Goal: Find specific page/section: Find specific page/section

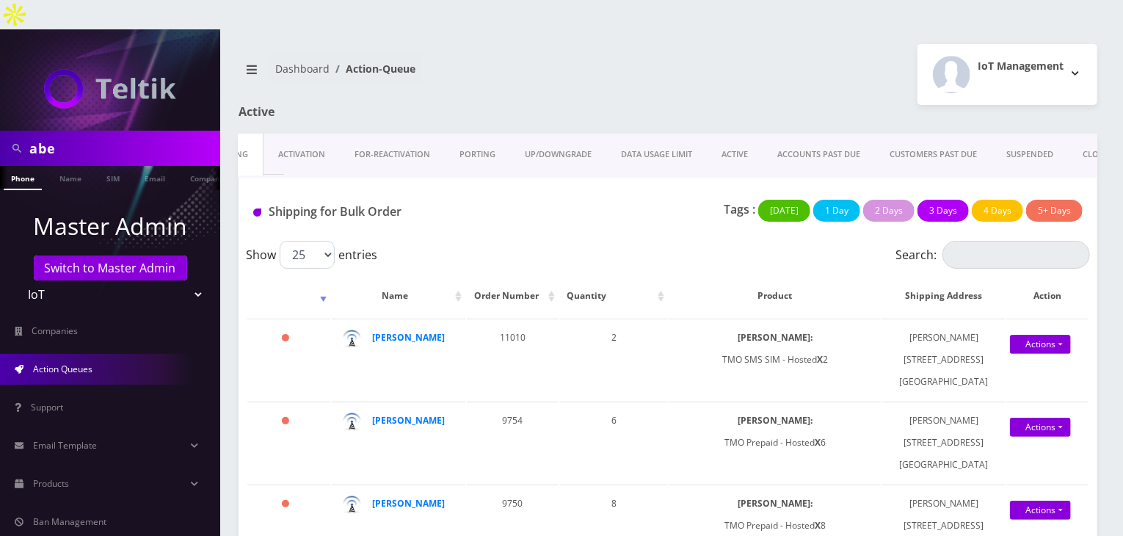
scroll to position [0, 41]
click at [126, 134] on input "abe" at bounding box center [122, 148] width 187 height 28
type input "a"
type input "atrigos"
click at [187, 166] on link "Company" at bounding box center [207, 178] width 49 height 24
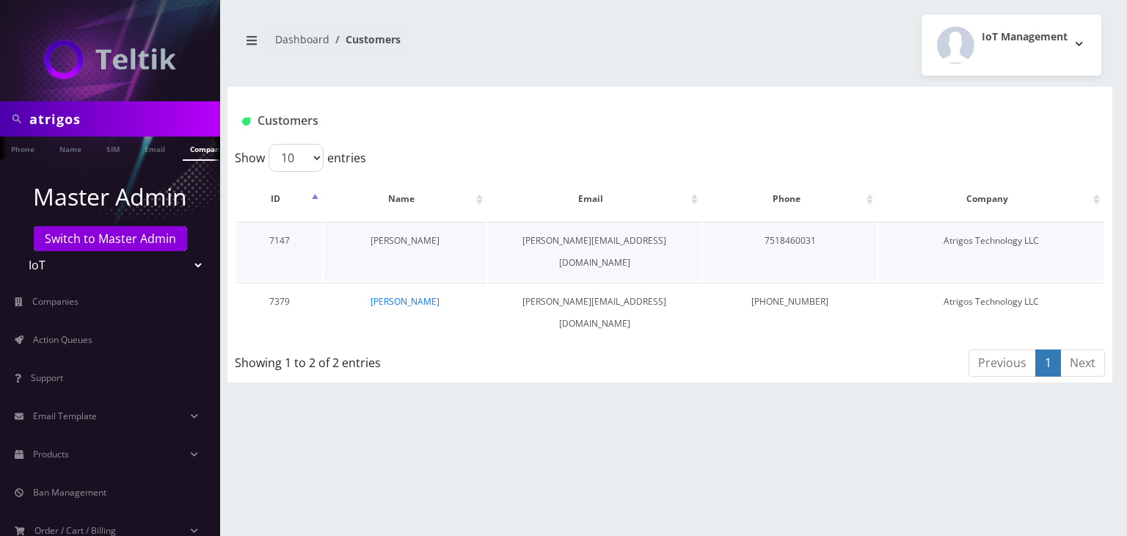
click at [412, 240] on link "[PERSON_NAME]" at bounding box center [405, 240] width 69 height 12
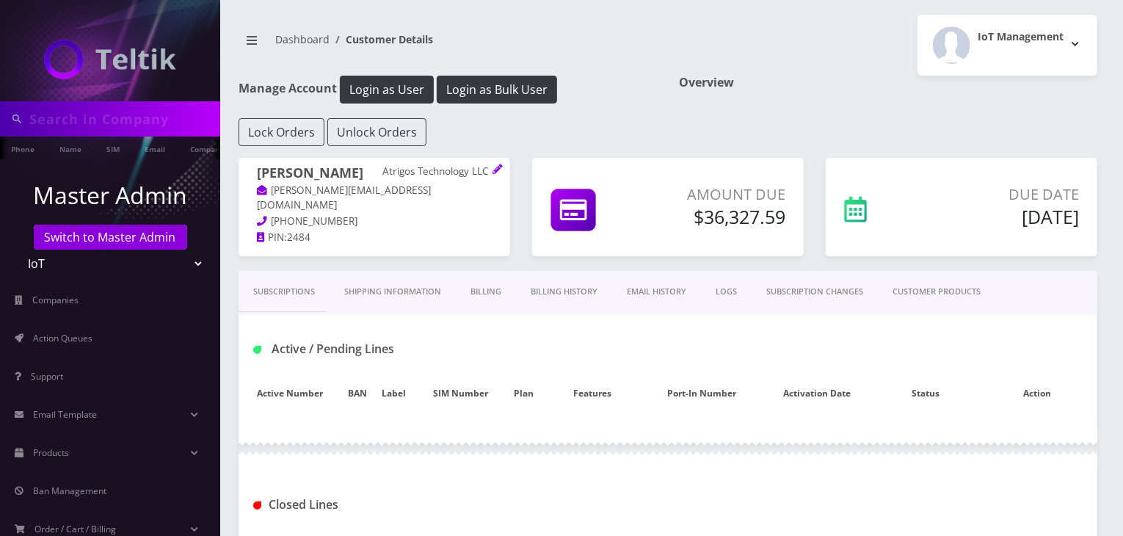
type input "atrigos"
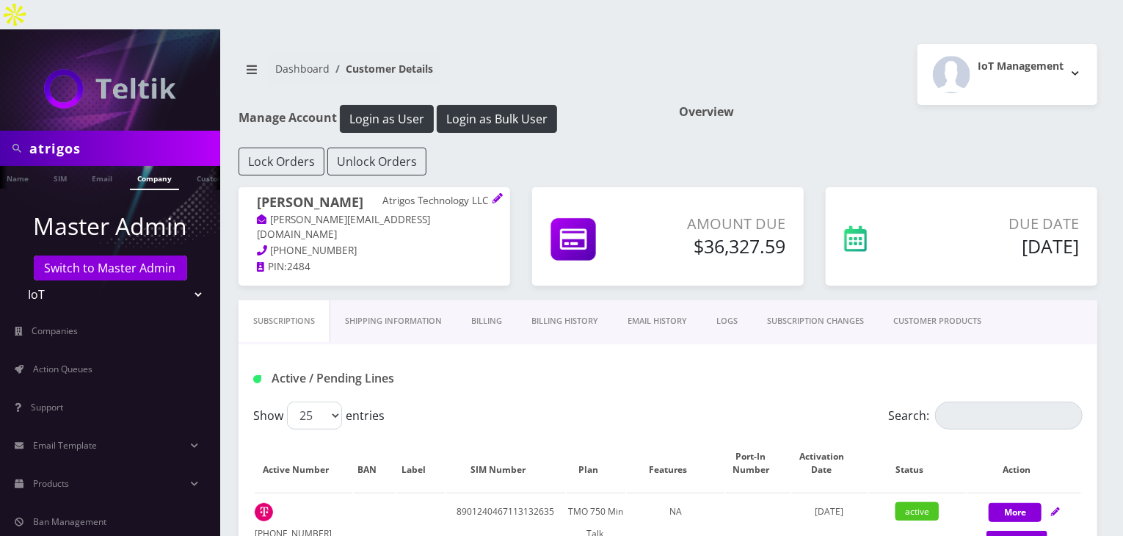
scroll to position [0, 68]
click at [141, 166] on link "Company" at bounding box center [138, 178] width 49 height 24
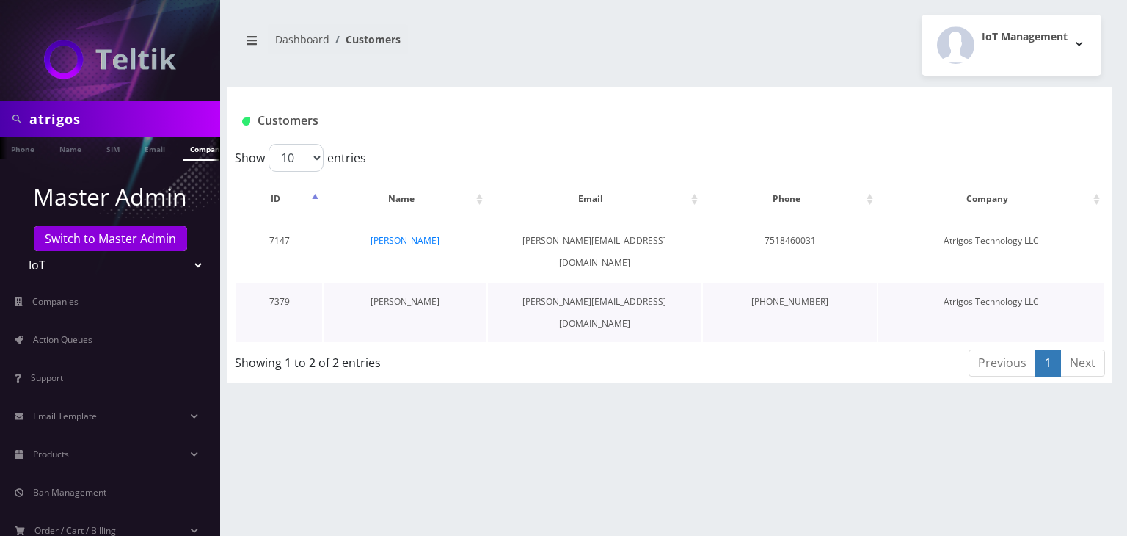
click at [418, 295] on link "[PERSON_NAME]" at bounding box center [405, 301] width 69 height 12
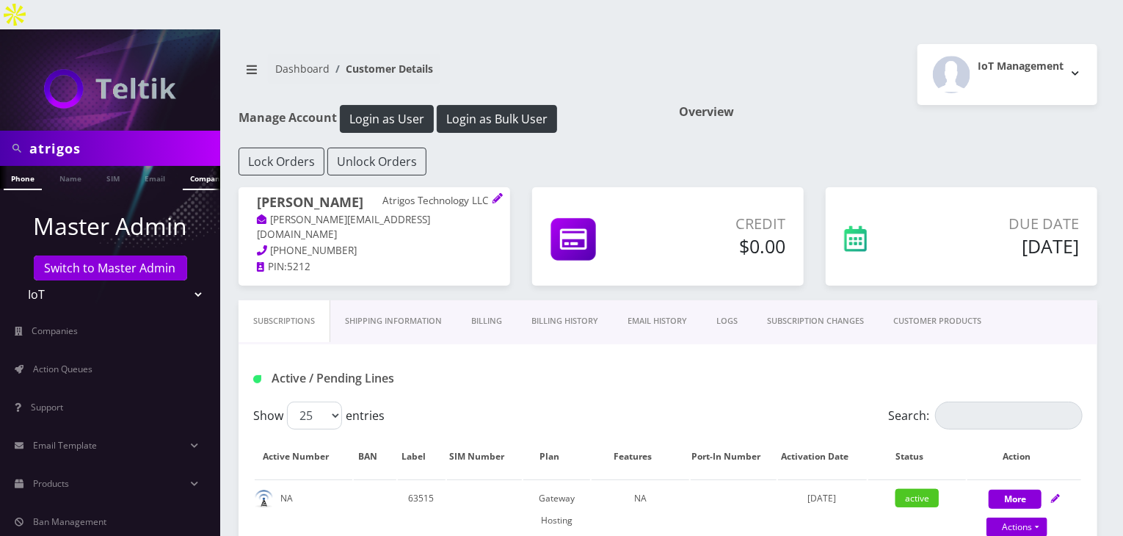
click at [192, 166] on link "Company" at bounding box center [207, 178] width 49 height 24
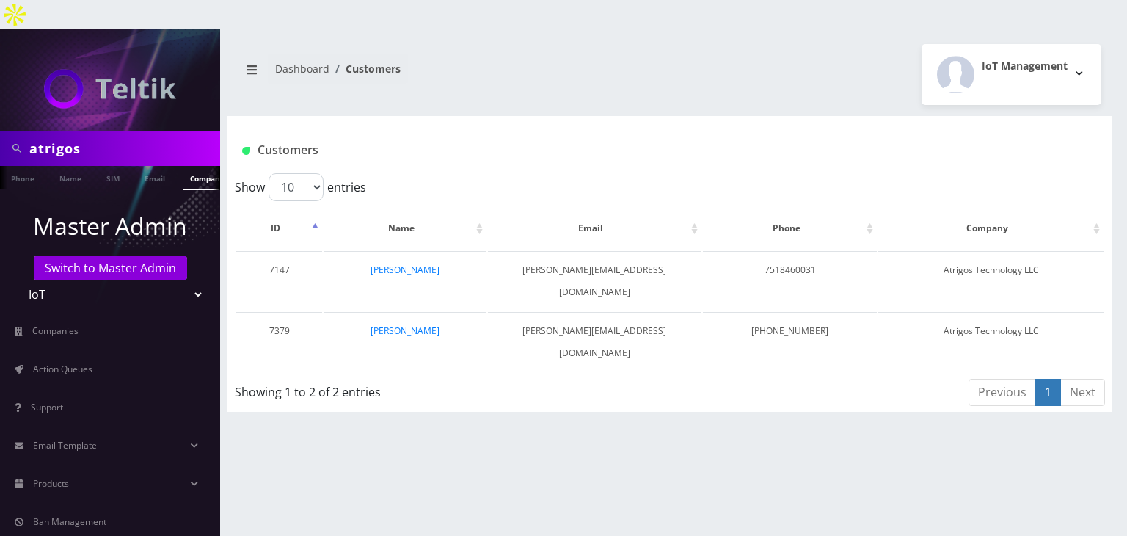
scroll to position [0, 7]
click at [382, 263] on link "[PERSON_NAME]" at bounding box center [405, 269] width 69 height 12
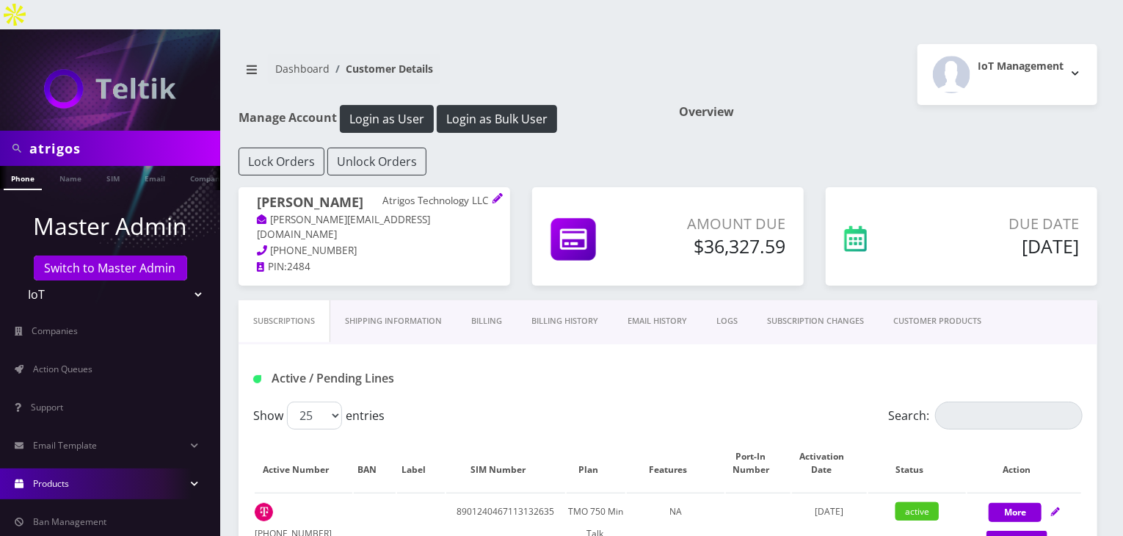
click at [173, 468] on link "Products" at bounding box center [110, 483] width 220 height 31
click at [658, 366] on div "Active / Pending Lines" at bounding box center [667, 378] width 851 height 24
click at [556, 300] on link "Billing History" at bounding box center [565, 321] width 96 height 42
